Goal: Task Accomplishment & Management: Manage account settings

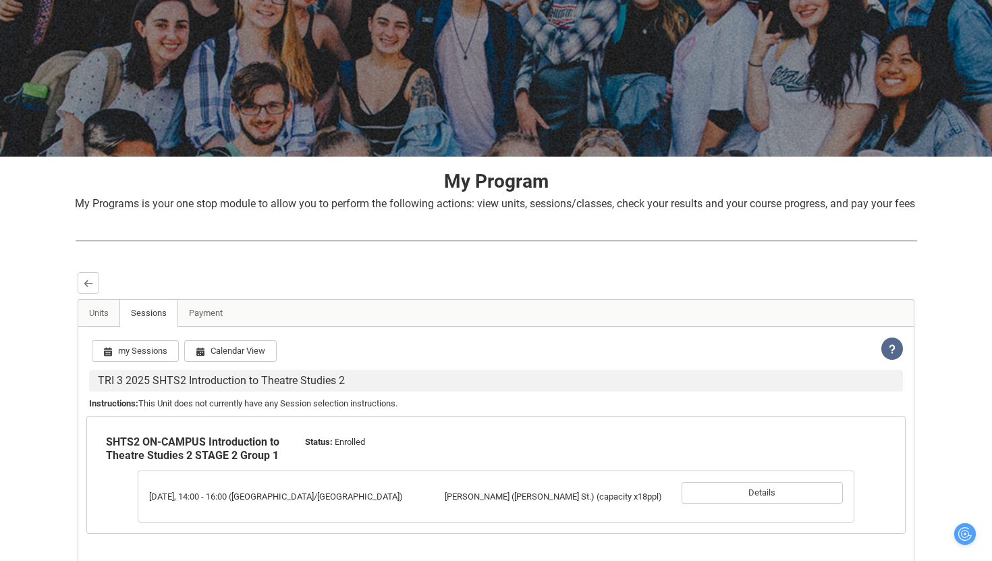
scroll to position [117, 0]
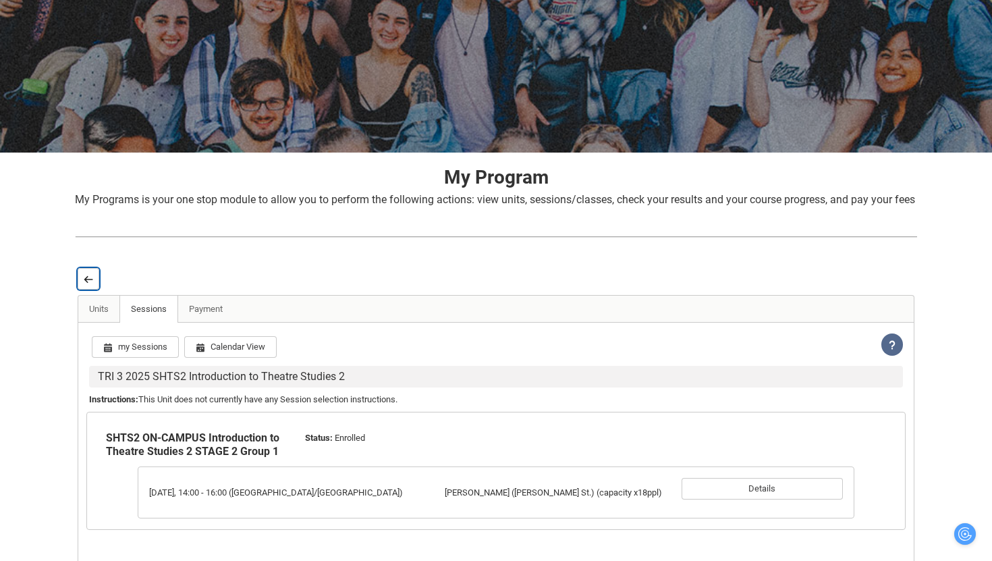
click at [85, 284] on lightning-primitive-icon "button" at bounding box center [88, 279] width 9 height 10
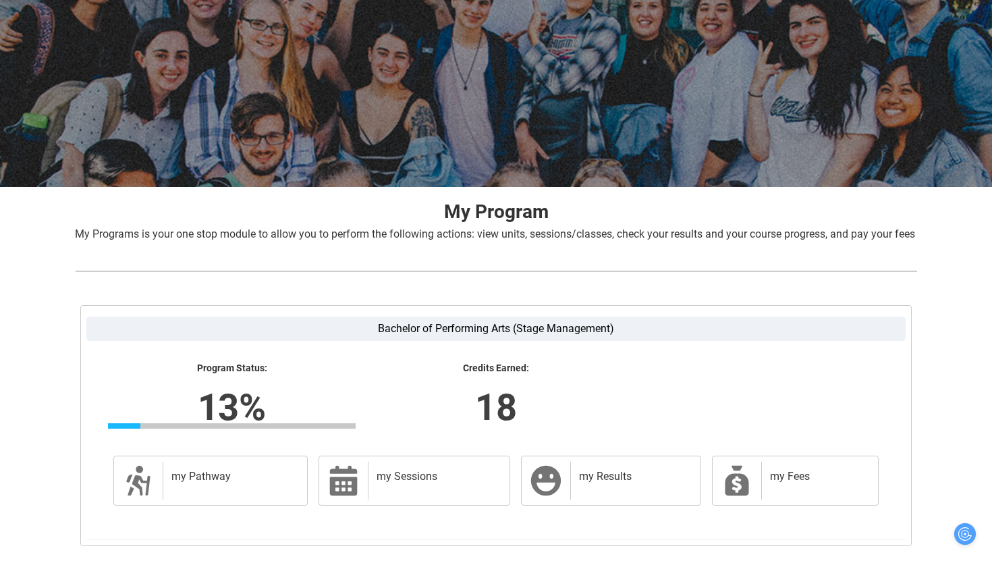
scroll to position [191, 0]
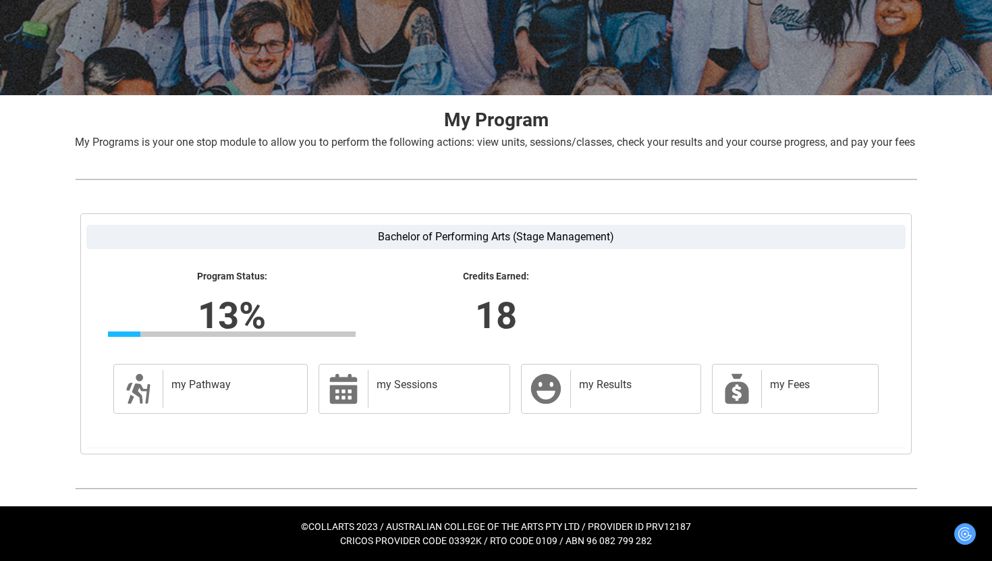
click at [571, 277] on lightning-formatted-text "Credits Earned:" at bounding box center [496, 277] width 248 height 12
click at [252, 378] on h2 "my Pathway" at bounding box center [232, 384] width 122 height 13
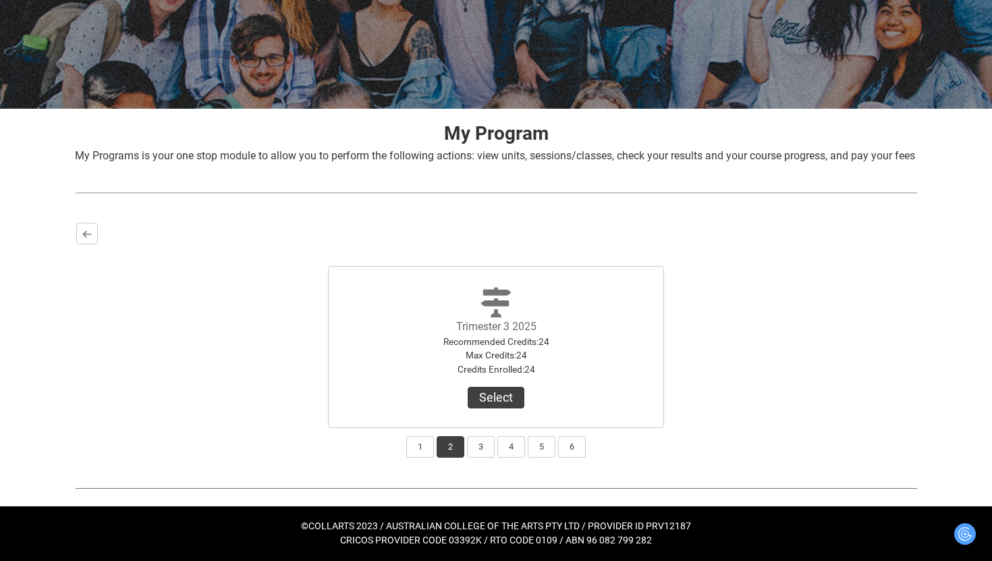
scroll to position [177, 0]
click at [491, 404] on button "Select" at bounding box center [496, 398] width 57 height 22
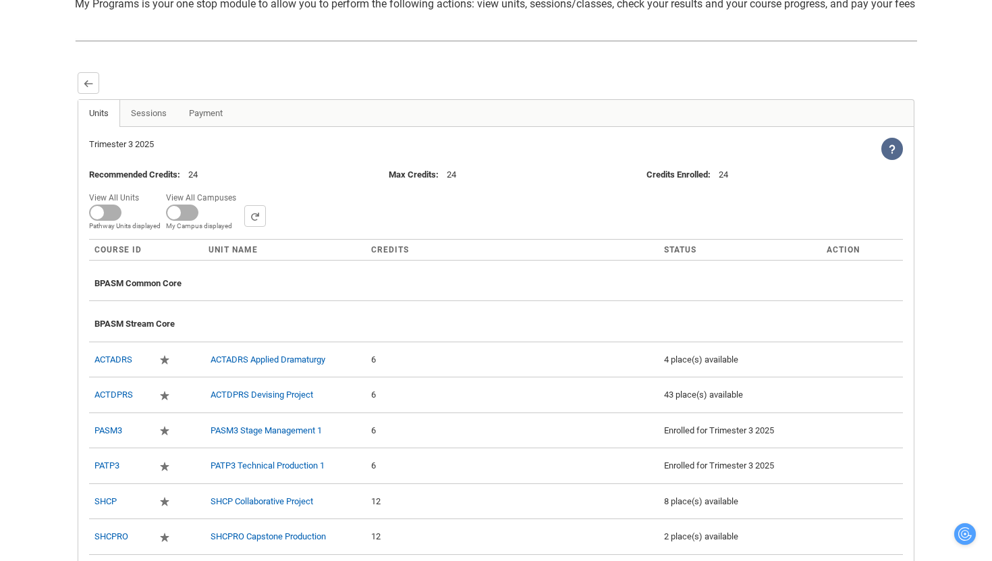
scroll to position [339, 0]
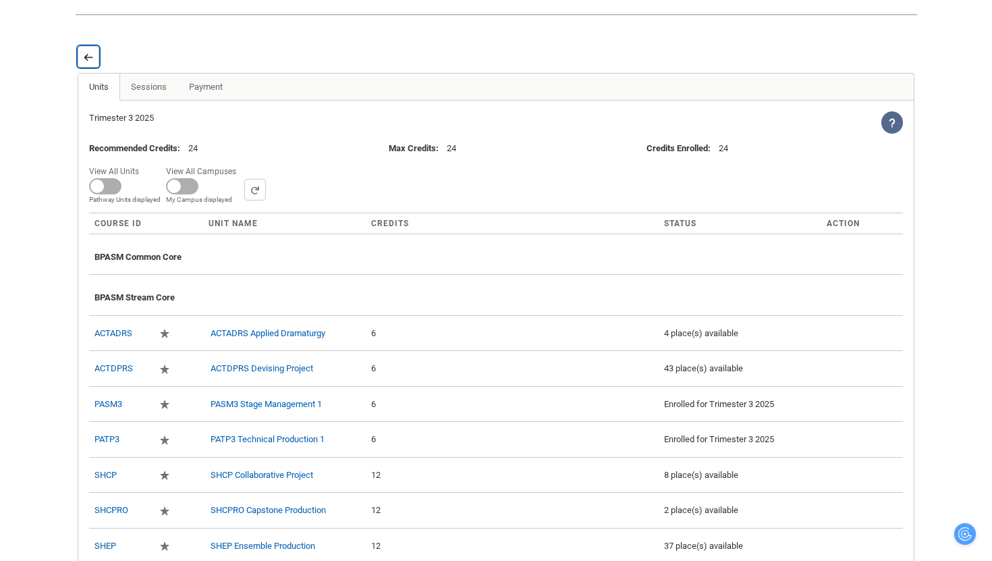
click at [91, 67] on button "Back" at bounding box center [89, 57] width 22 height 22
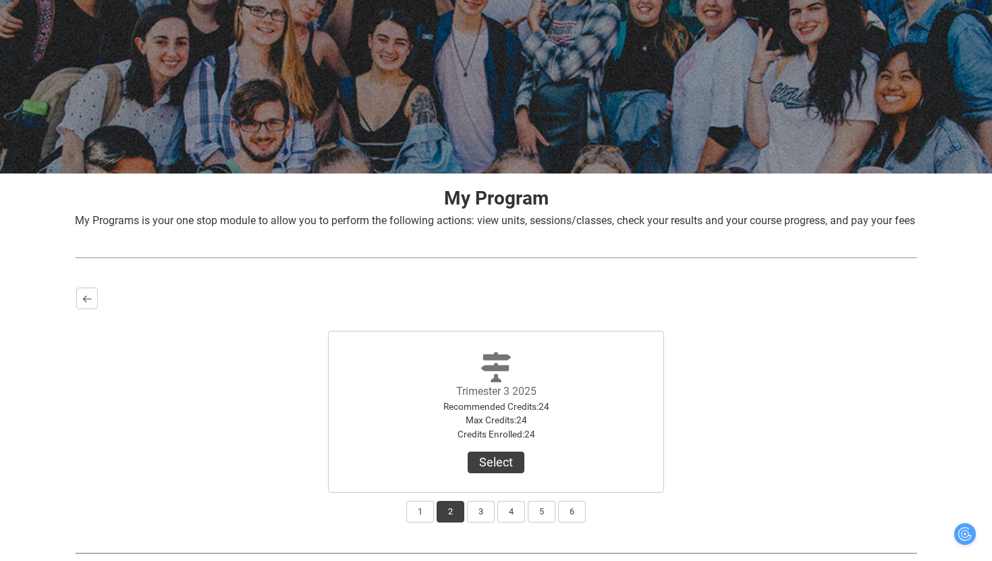
scroll to position [177, 0]
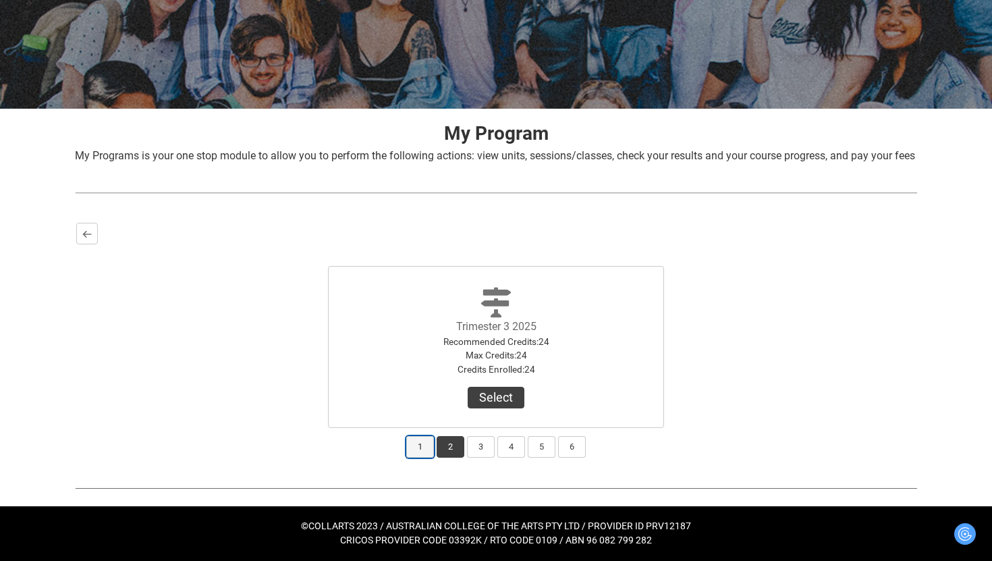
click at [419, 446] on button "1" at bounding box center [420, 447] width 28 height 22
click at [475, 407] on button "View Results" at bounding box center [496, 398] width 92 height 22
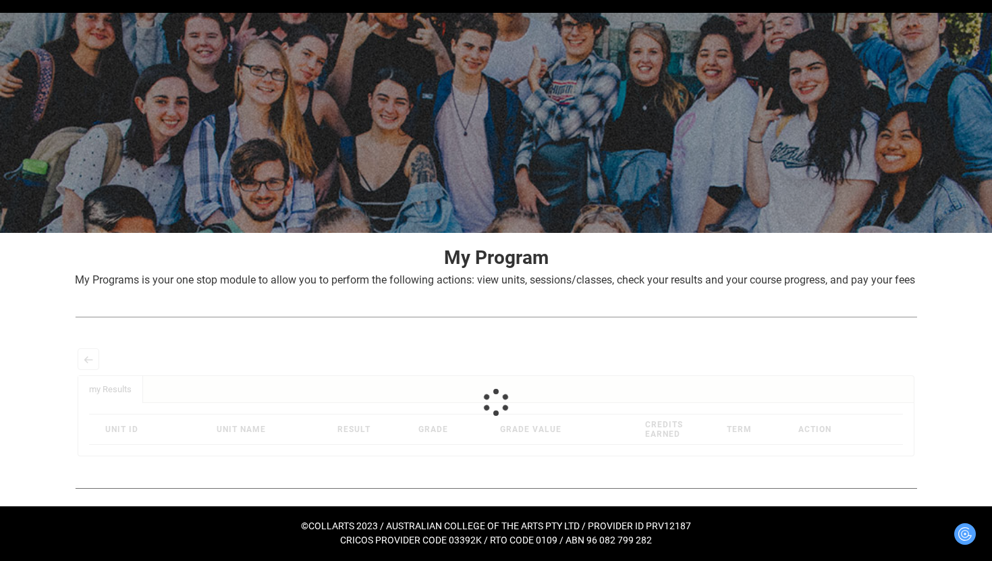
scroll to position [211, 0]
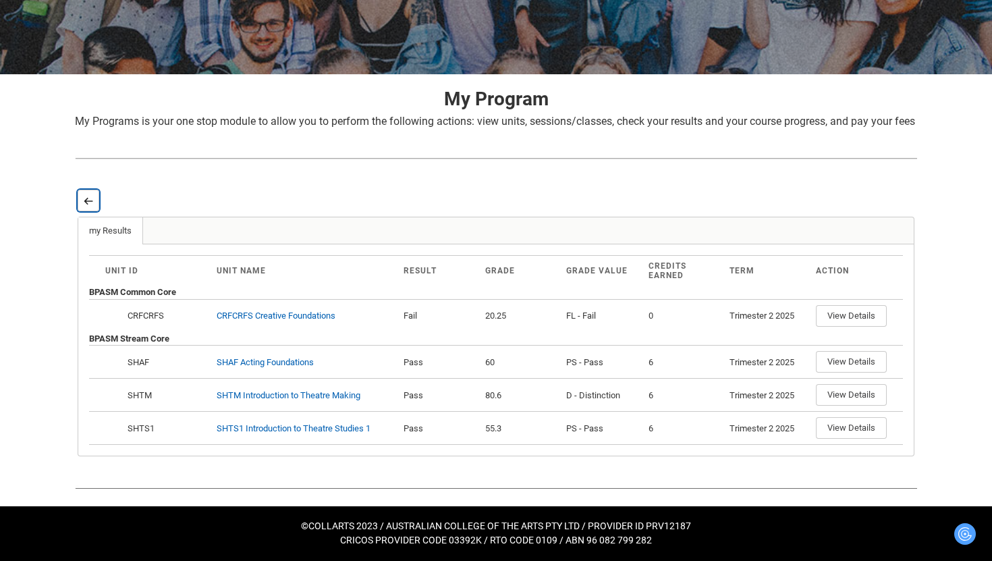
click at [89, 198] on lightning-primitive-icon "button" at bounding box center [88, 201] width 9 height 10
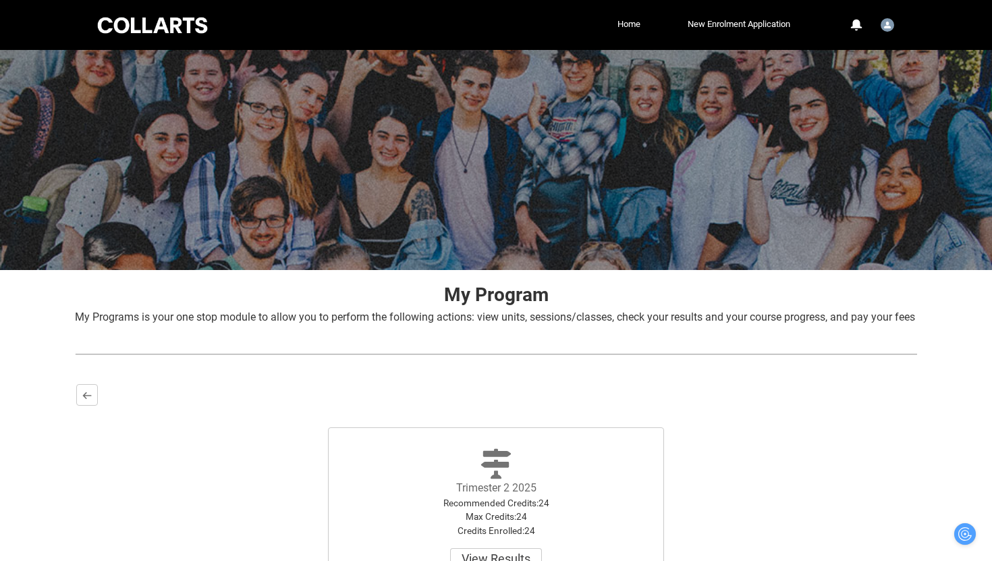
scroll to position [177, 0]
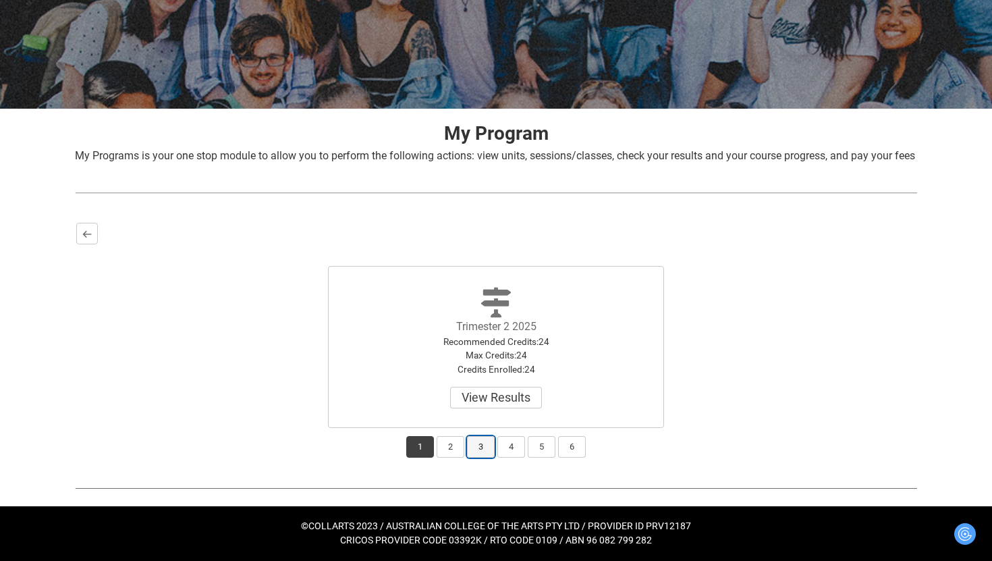
click at [485, 451] on button "3" at bounding box center [481, 447] width 28 height 22
click at [499, 397] on button "Select Term" at bounding box center [496, 398] width 88 height 22
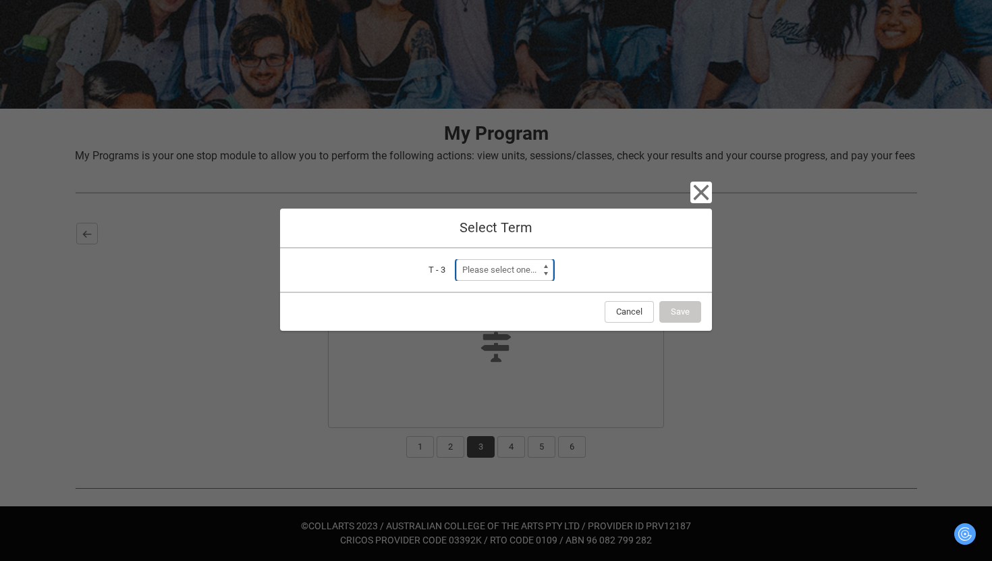
click at [544, 268] on select "Please select one... Trimester 1 2026" at bounding box center [504, 270] width 97 height 22
select select "a0pI70000004aTdIAI"
click at [456, 259] on select "Please select one... Trimester 1 2026" at bounding box center [504, 270] width 97 height 22
click at [665, 310] on button "Save" at bounding box center [680, 312] width 42 height 22
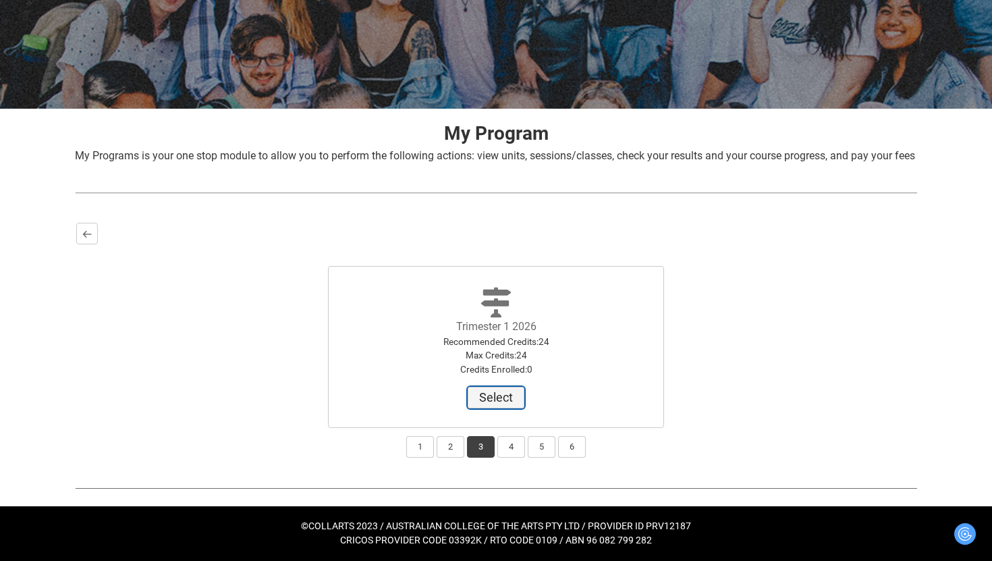
click at [503, 393] on button "Select" at bounding box center [496, 398] width 57 height 22
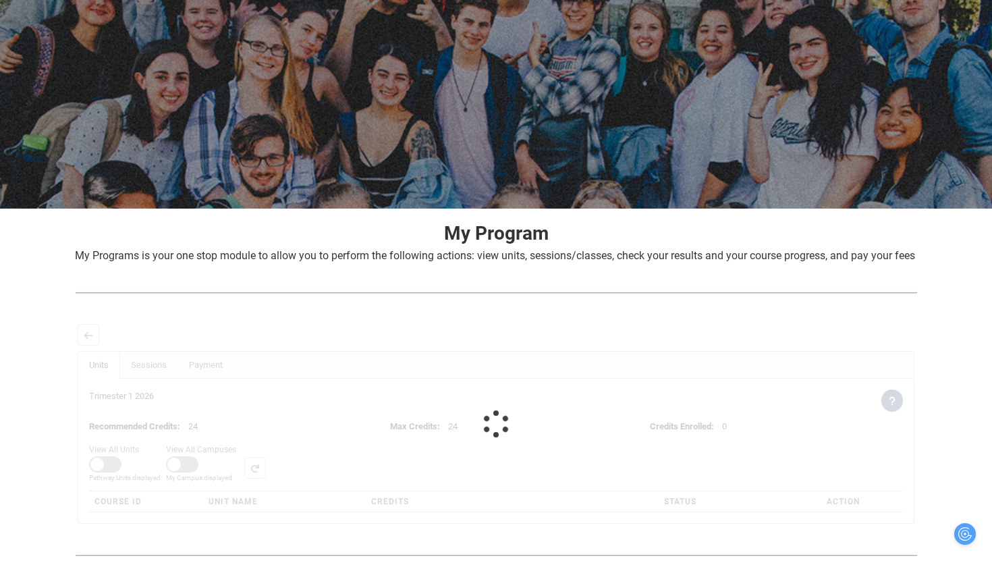
scroll to position [185, 0]
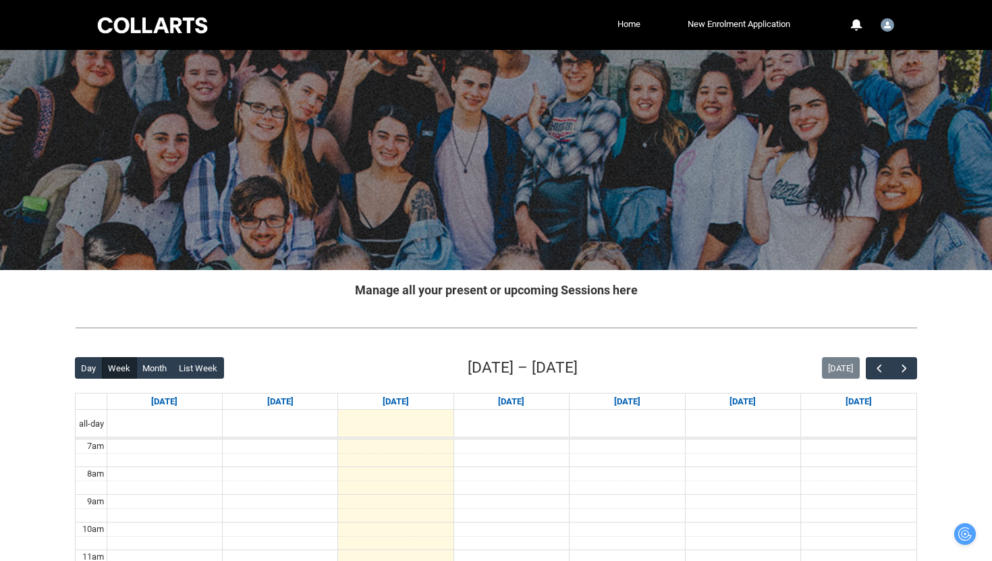
click at [262, 283] on h2 "Manage all your present or upcoming Sessions here" at bounding box center [496, 290] width 842 height 18
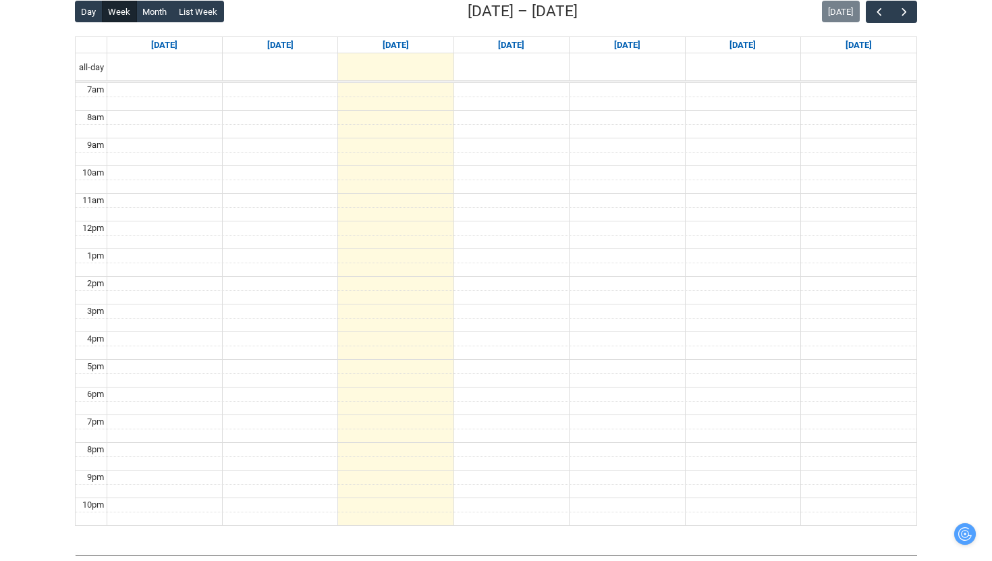
scroll to position [301, 0]
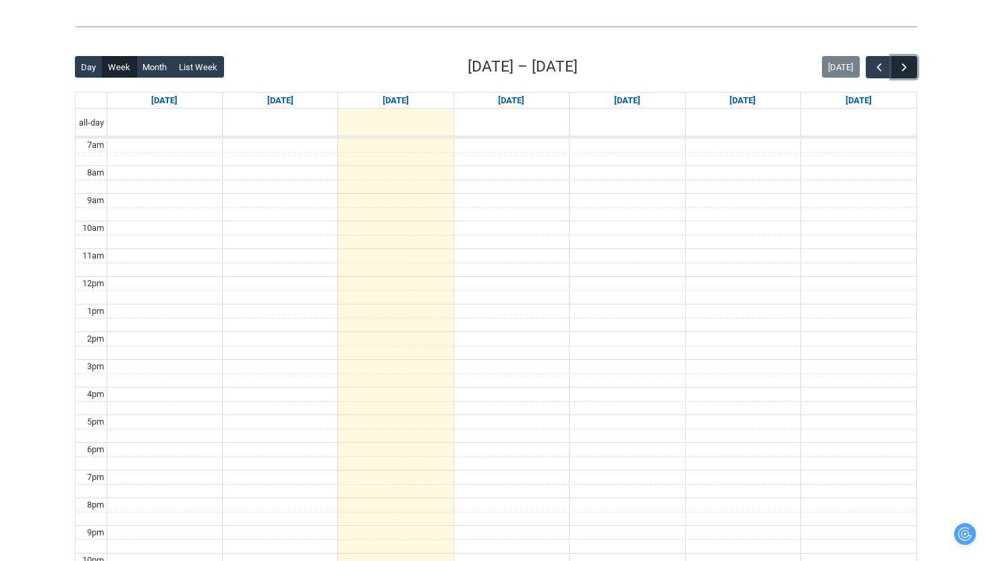
click at [898, 74] on span "button" at bounding box center [903, 67] width 13 height 13
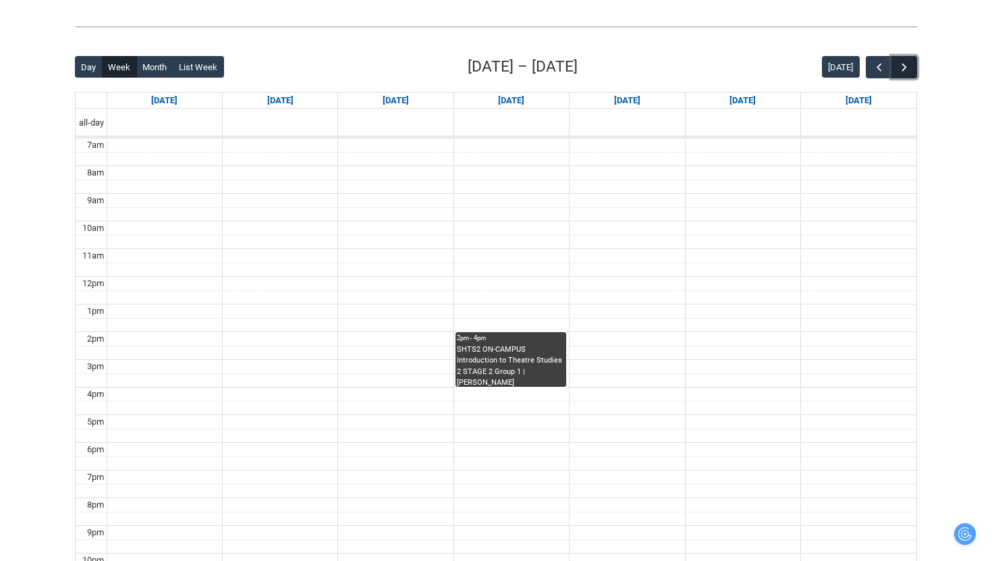
click at [898, 74] on span "button" at bounding box center [903, 67] width 13 height 13
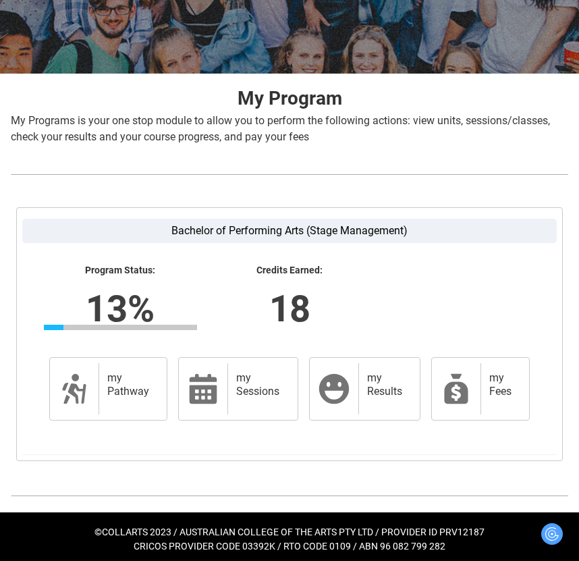
scroll to position [202, 0]
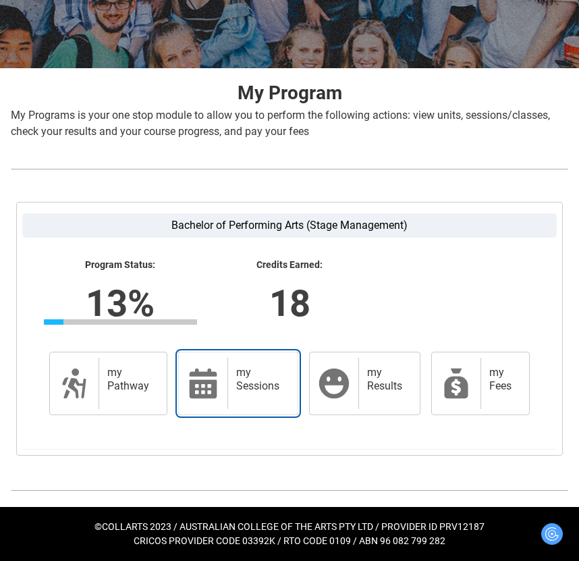
click at [269, 378] on h2 "my Sessions" at bounding box center [259, 379] width 47 height 27
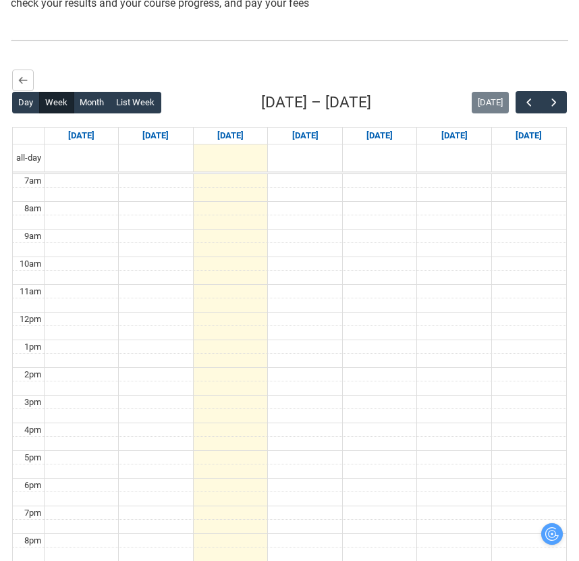
scroll to position [252, 0]
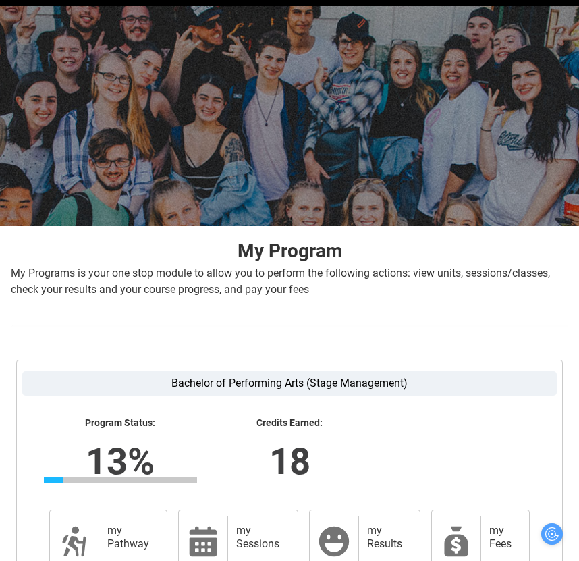
scroll to position [74, 0]
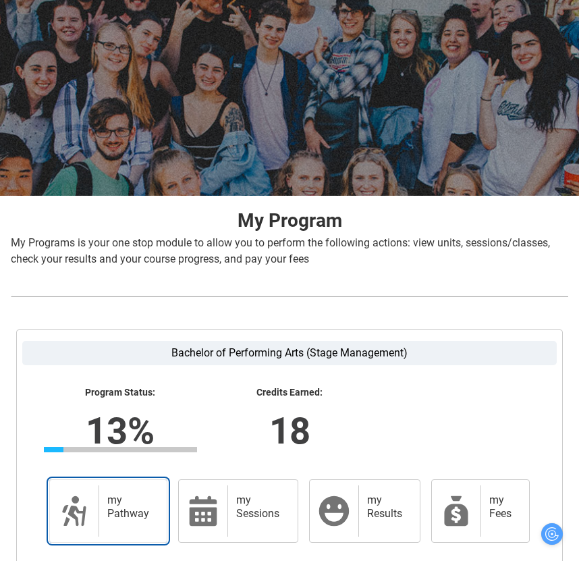
click at [112, 503] on h2 "my Pathway" at bounding box center [130, 506] width 46 height 27
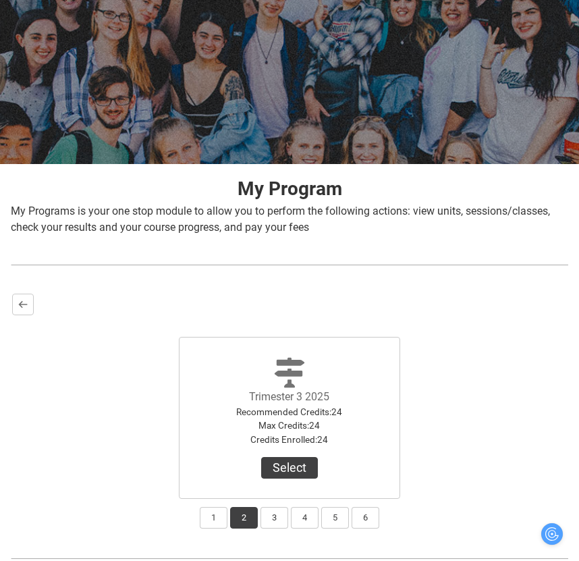
scroll to position [122, 0]
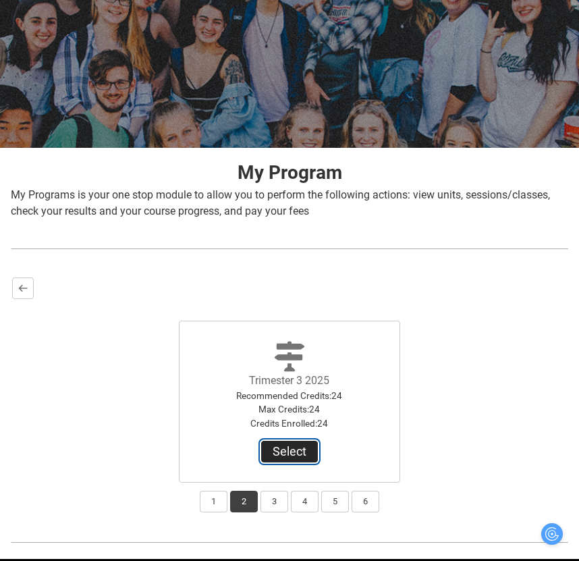
click at [273, 448] on button "Select" at bounding box center [289, 452] width 57 height 22
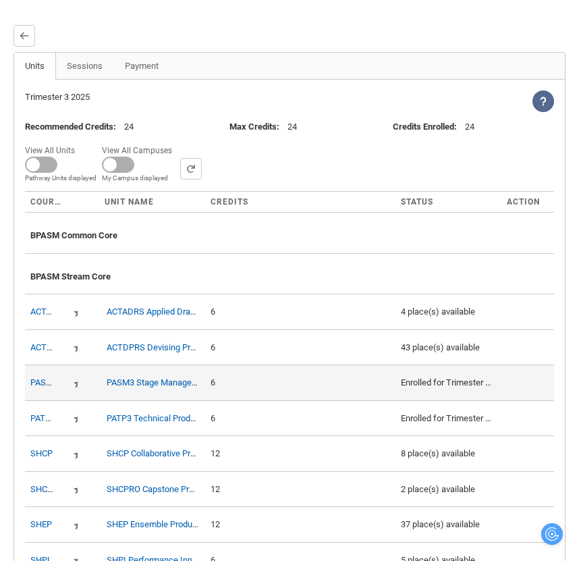
scroll to position [372, 0]
